Goal: Transaction & Acquisition: Purchase product/service

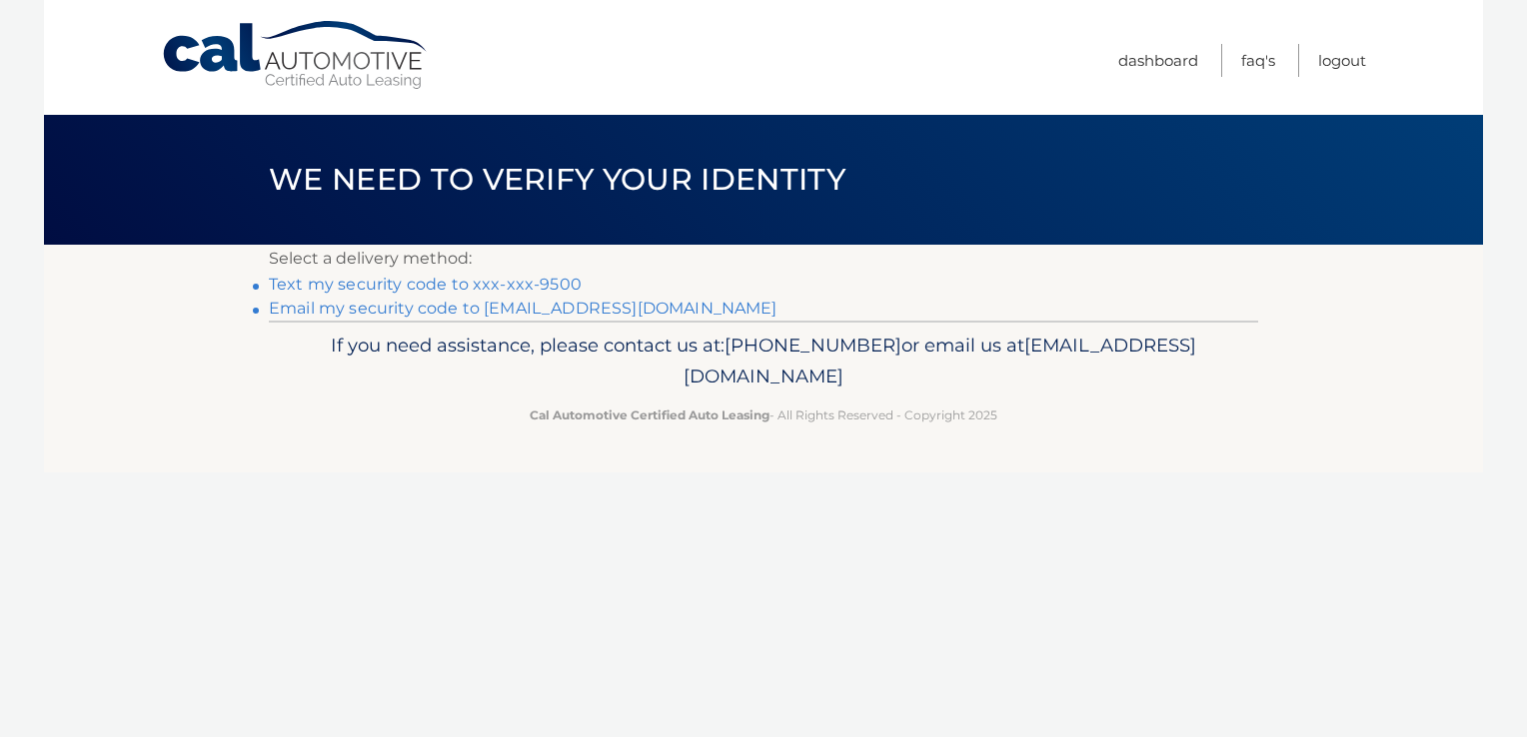
click at [348, 290] on link "Text my security code to xxx-xxx-9500" at bounding box center [425, 284] width 313 height 19
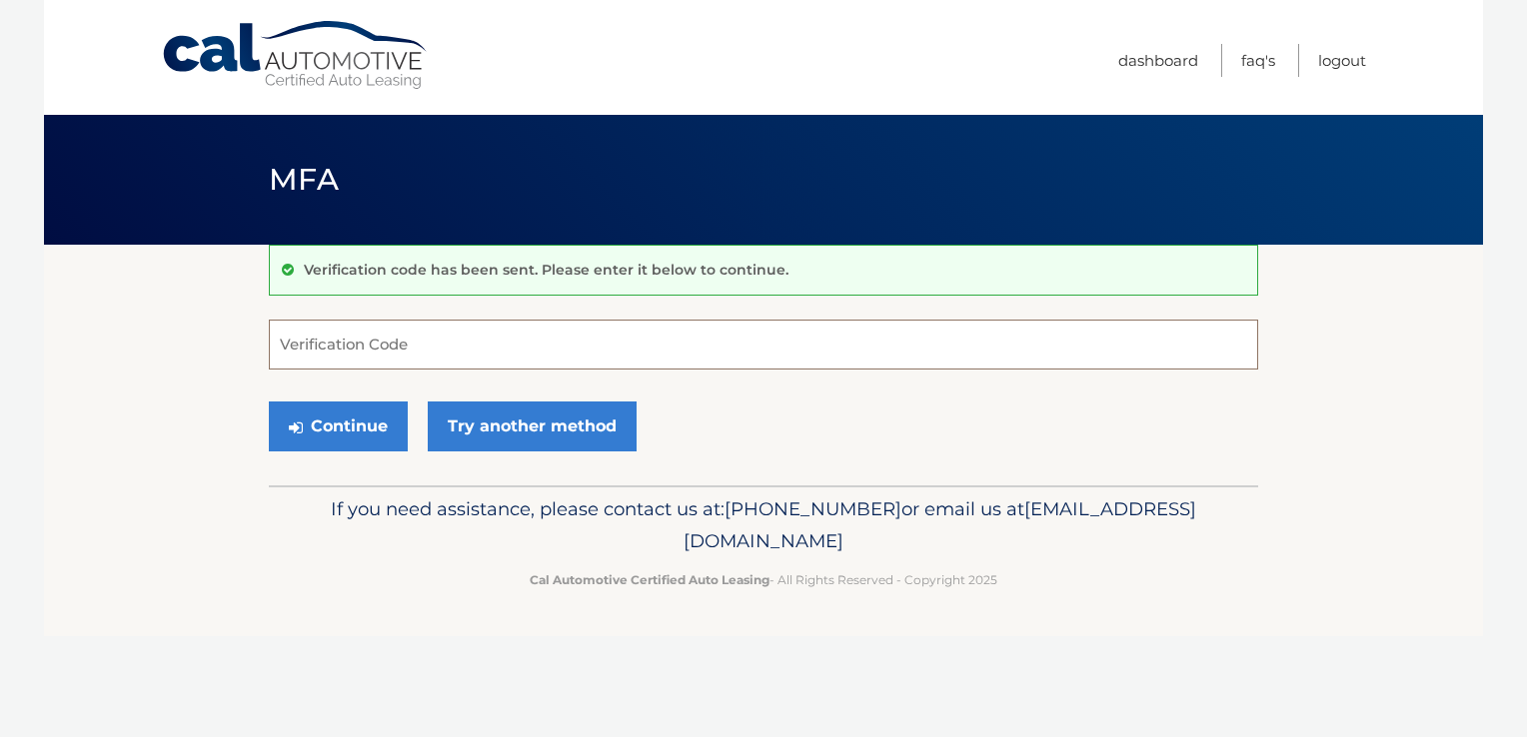
click at [432, 345] on input "Verification Code" at bounding box center [763, 345] width 989 height 50
type input "754868"
click at [342, 421] on button "Continue" at bounding box center [338, 427] width 139 height 50
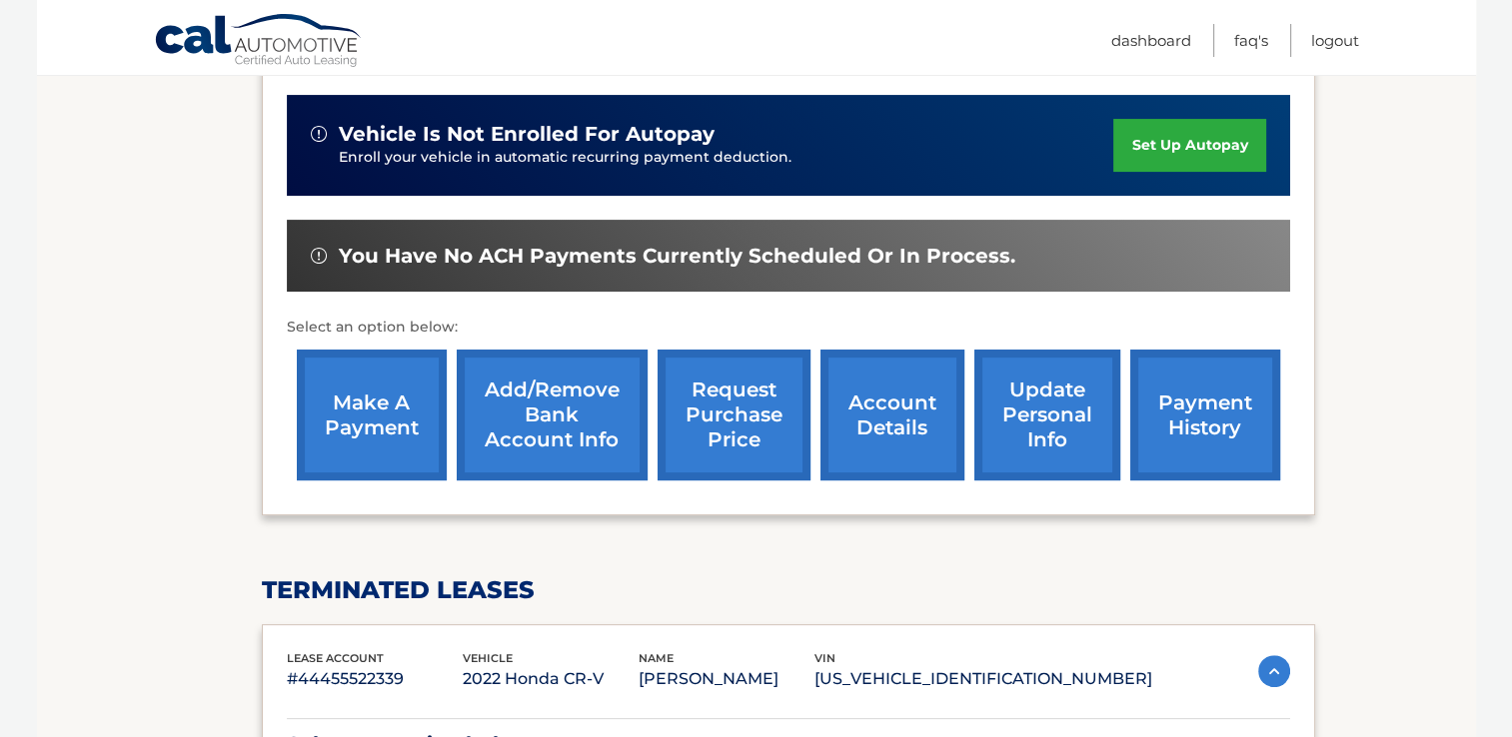
scroll to position [500, 0]
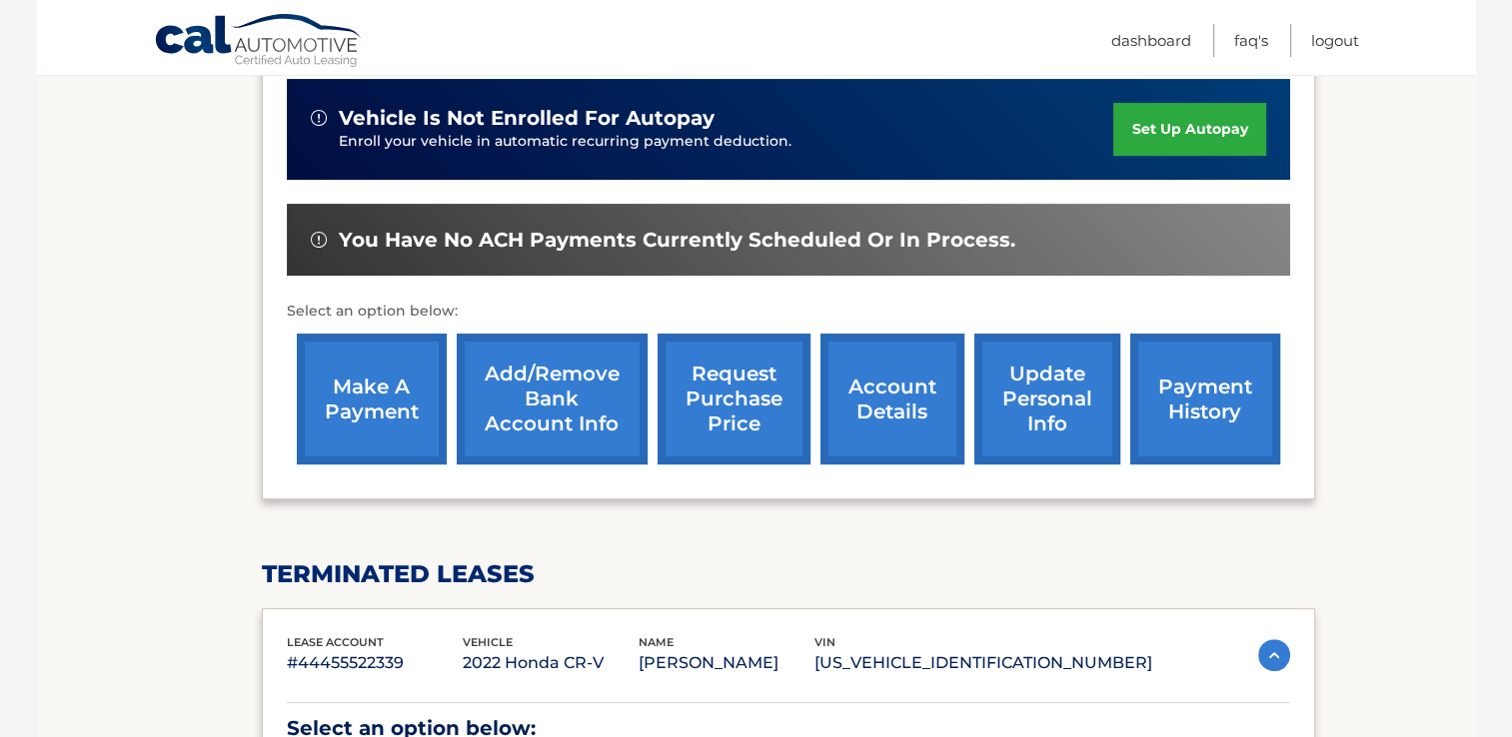
click at [359, 380] on link "make a payment" at bounding box center [372, 399] width 150 height 131
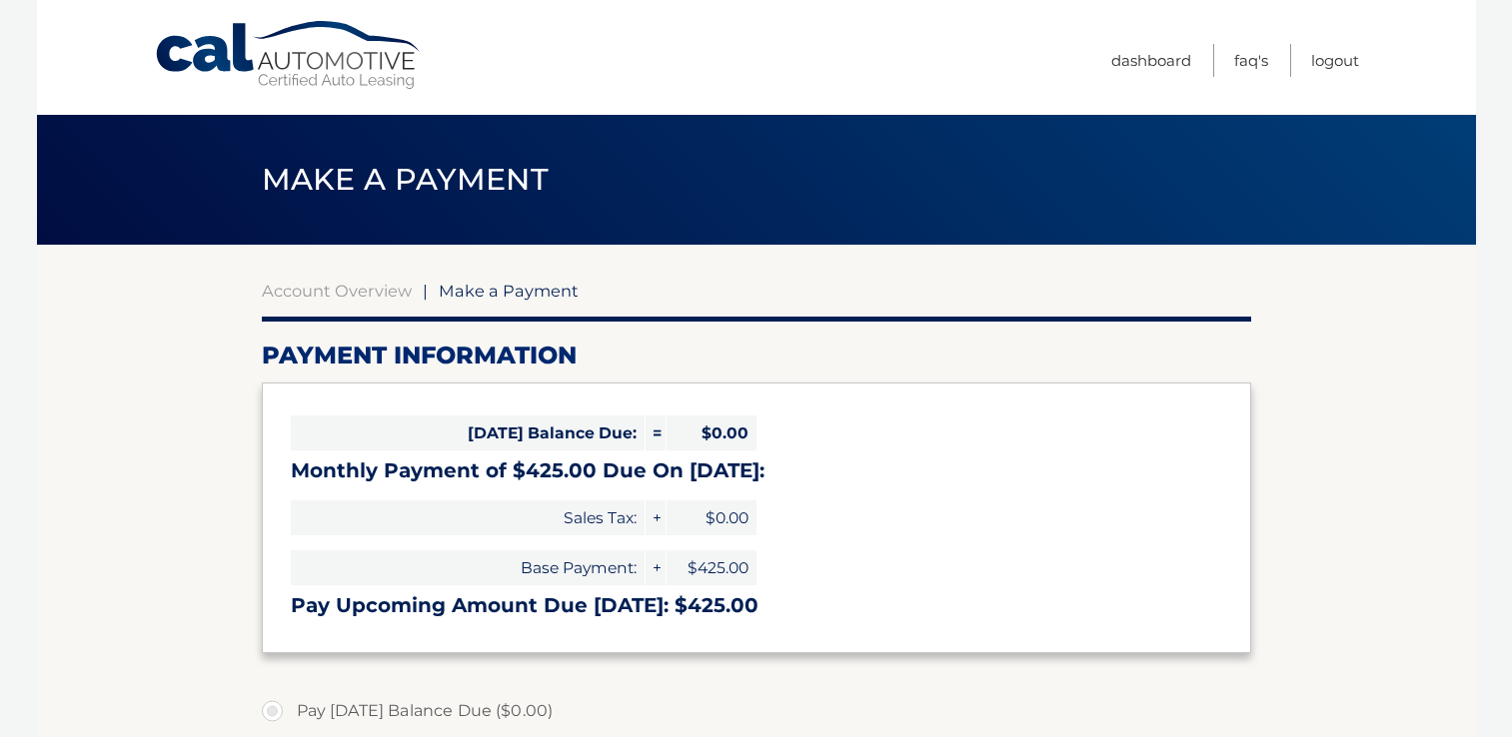
select select "MjJiOGUzMjgtNzZhZi00MWY2LWI0ZmQtZTRkZTI1ZDIyYjBk"
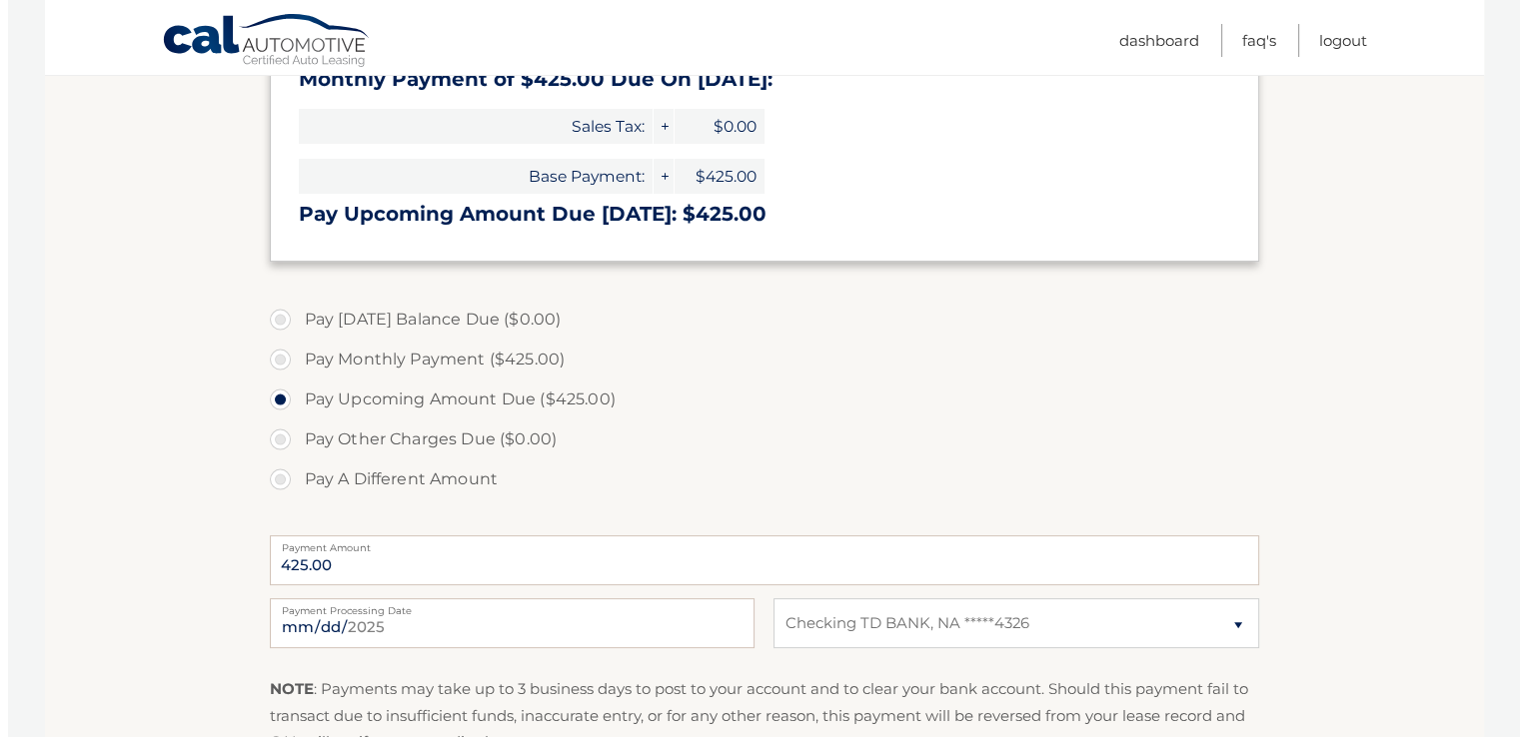
scroll to position [500, 0]
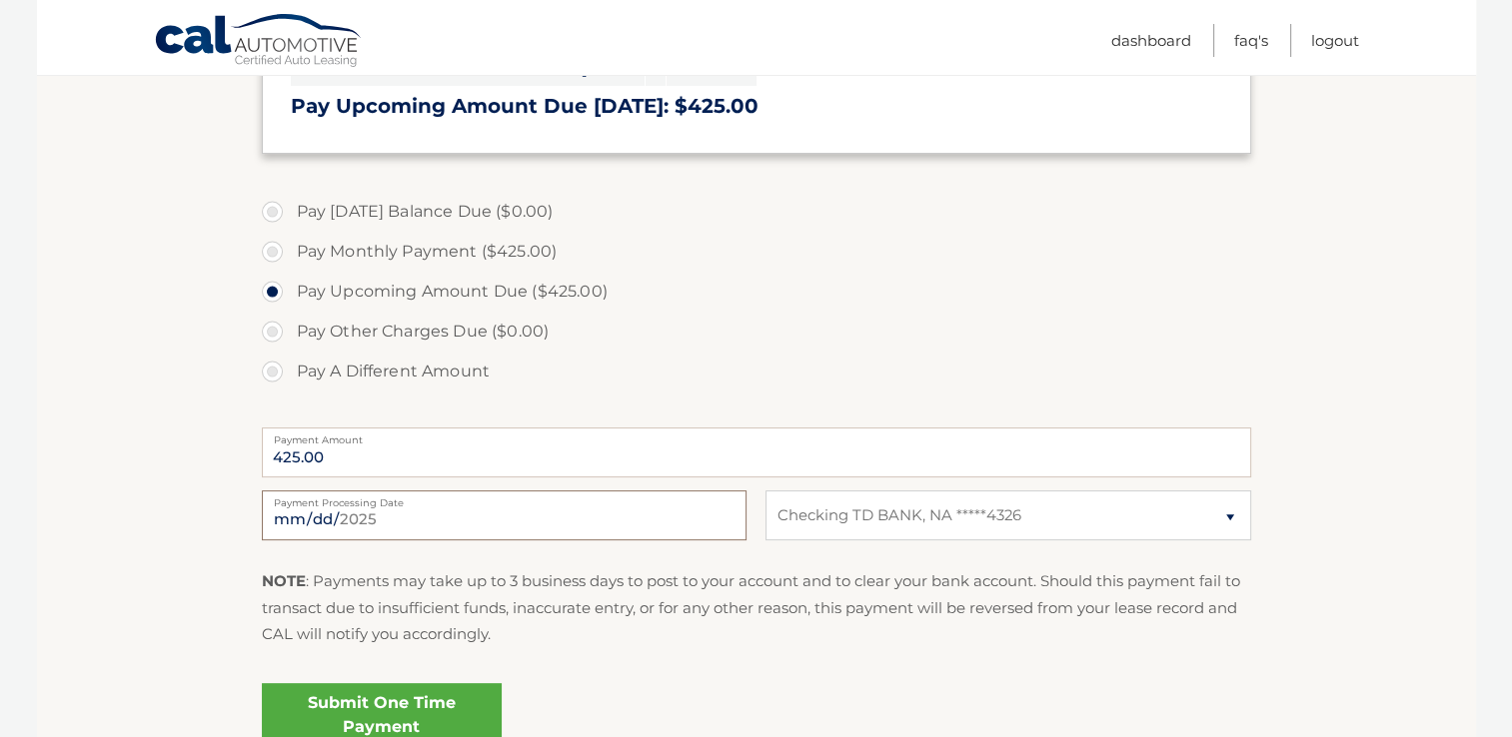
click at [619, 520] on input "2025-09-25" at bounding box center [504, 516] width 485 height 50
type input "2025-10-04"
click at [397, 708] on link "Submit One Time Payment" at bounding box center [382, 715] width 240 height 64
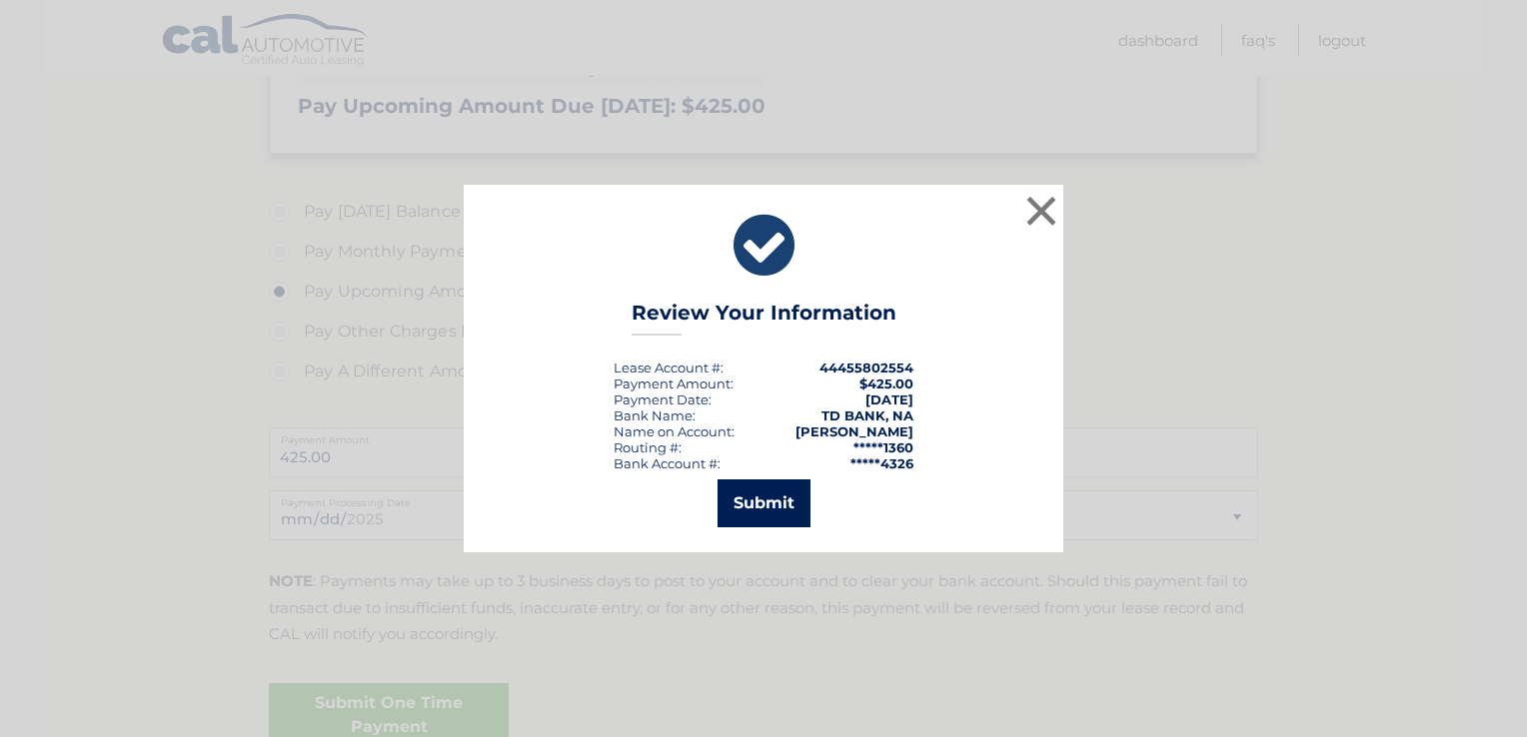
click at [776, 500] on button "Submit" at bounding box center [763, 504] width 93 height 48
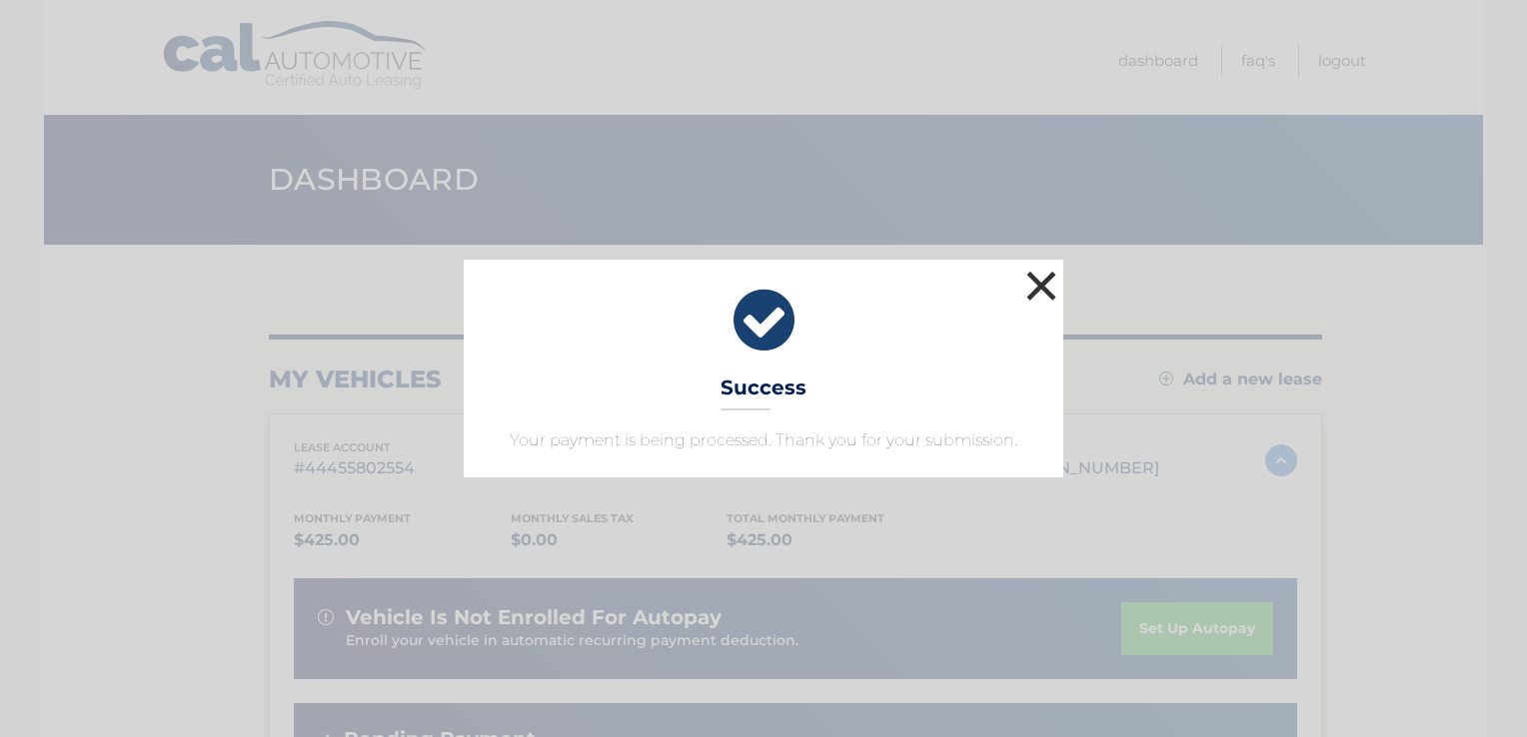
click at [1033, 286] on button "×" at bounding box center [1041, 286] width 40 height 40
